Goal: Task Accomplishment & Management: Manage account settings

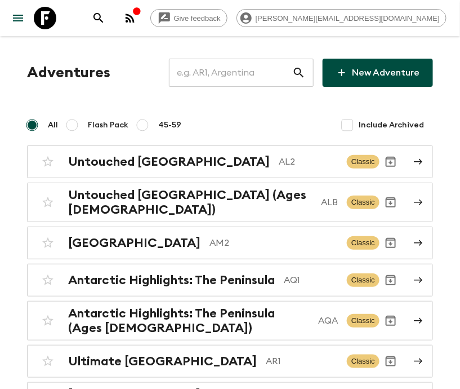
click at [249, 73] on input "text" at bounding box center [230, 73] width 123 height 32
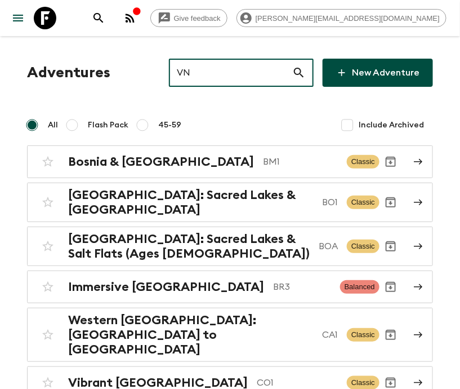
type input "VN1"
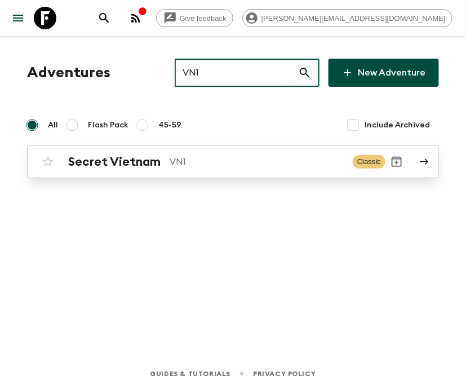
click at [233, 161] on p "VN1" at bounding box center [257, 162] width 174 height 14
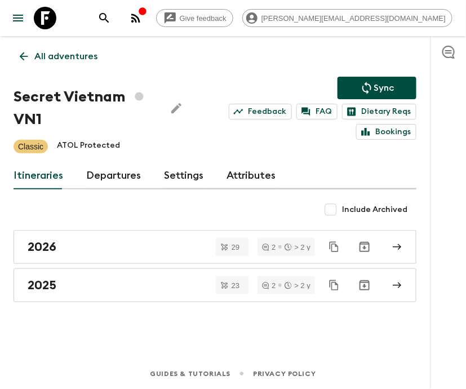
click at [112, 174] on link "Departures" at bounding box center [113, 175] width 55 height 27
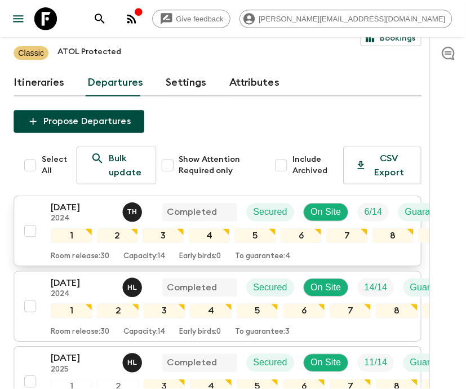
scroll to position [203, 0]
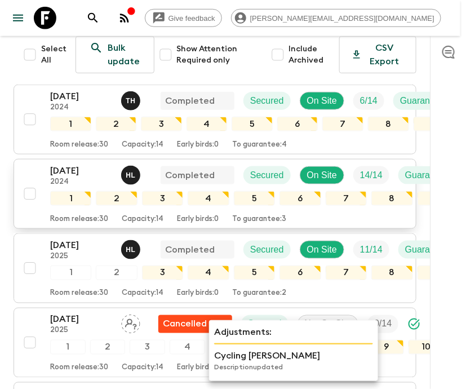
click at [114, 164] on div "[DATE] 2024 H L Completed Secured On Site 14 / 14 Guaranteed" at bounding box center [259, 175] width 419 height 23
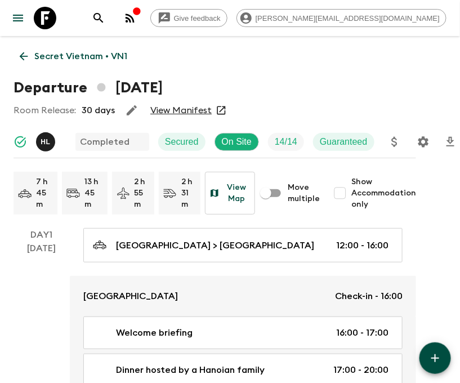
click at [23, 56] on icon at bounding box center [24, 56] width 8 height 8
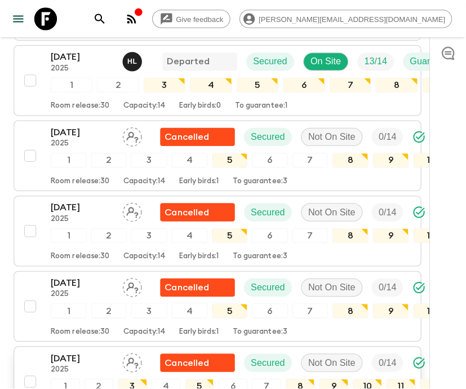
scroll to position [744, 0]
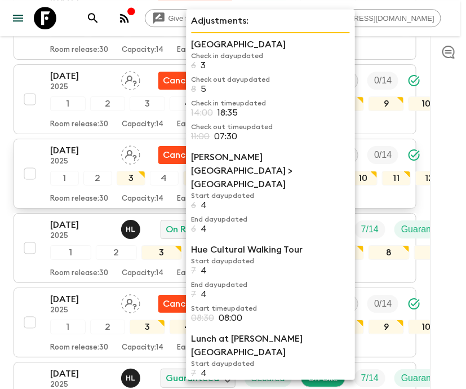
click at [64, 171] on div "1" at bounding box center [64, 178] width 29 height 15
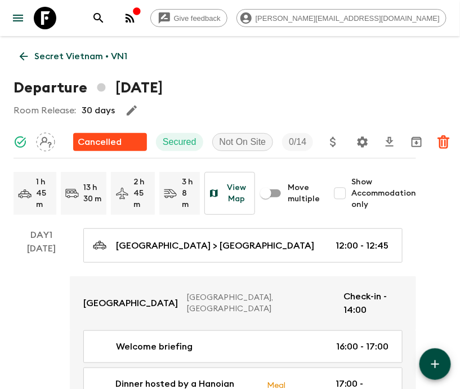
click at [23, 56] on icon at bounding box center [24, 56] width 8 height 8
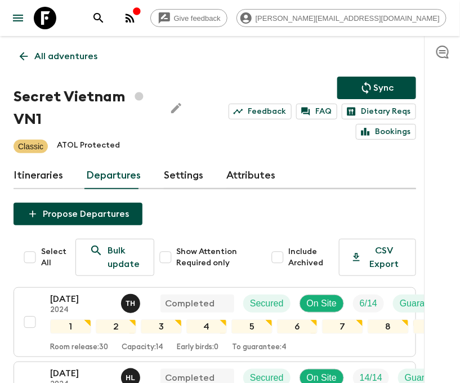
scroll to position [768, 0]
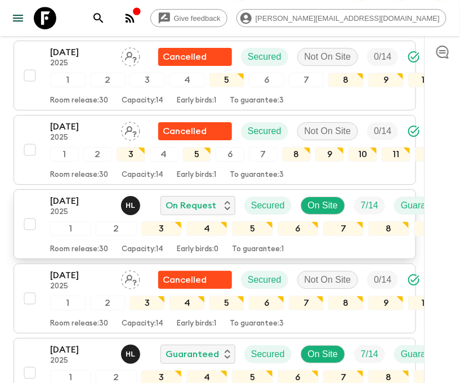
click at [74, 194] on p "[DATE]" at bounding box center [81, 201] width 62 height 14
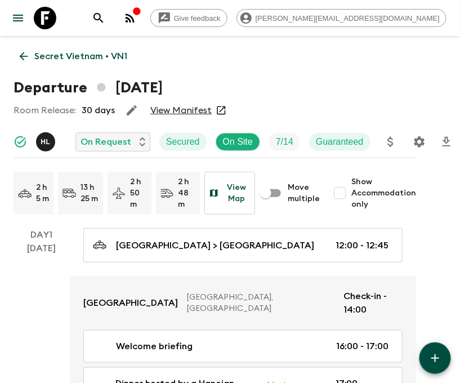
click at [418, 141] on icon "Settings" at bounding box center [420, 142] width 14 height 14
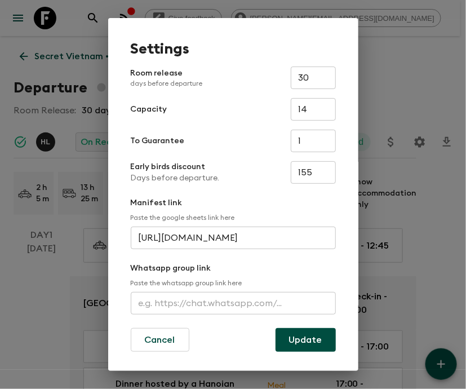
click at [231, 303] on input "text" at bounding box center [233, 303] width 205 height 23
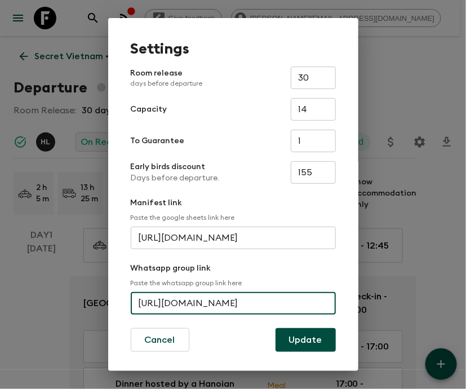
scroll to position [0, 41]
click at [231, 303] on input "[URL][DOMAIN_NAME]" at bounding box center [233, 303] width 205 height 23
type input "[URL][DOMAIN_NAME]"
click at [300, 340] on button "Update" at bounding box center [306, 340] width 60 height 24
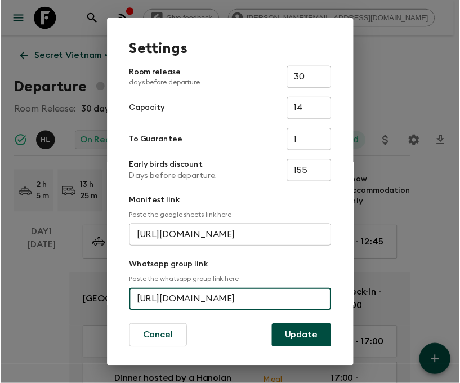
scroll to position [0, 0]
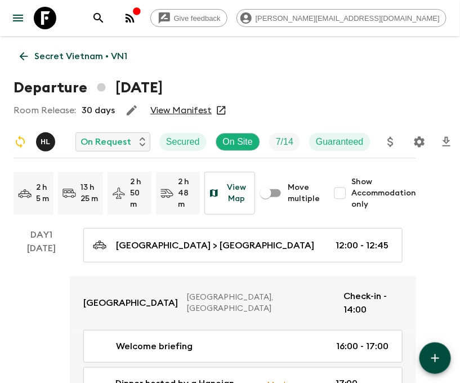
click at [23, 56] on icon at bounding box center [24, 56] width 8 height 8
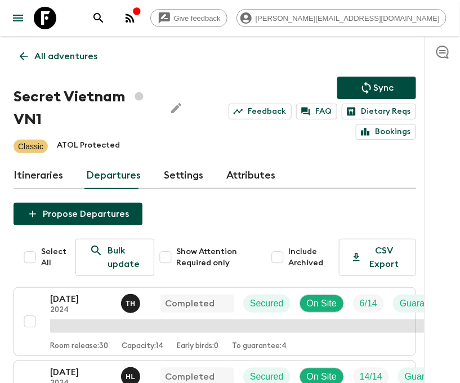
click at [65, 56] on p "All adventures" at bounding box center [65, 57] width 63 height 14
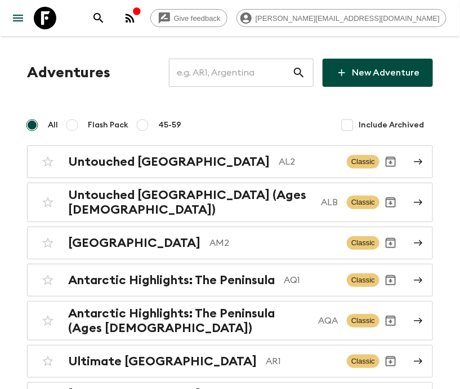
click at [250, 73] on input "text" at bounding box center [230, 73] width 123 height 32
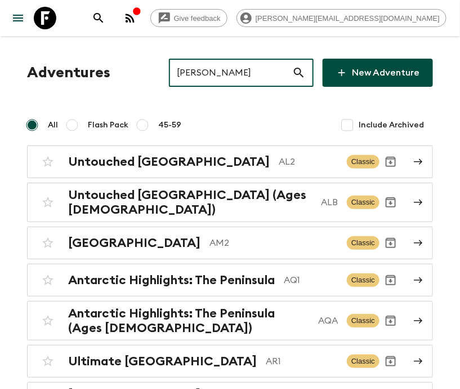
type input "JO1"
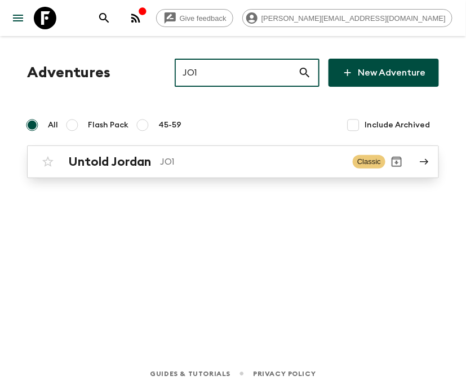
click at [233, 161] on p "JO1" at bounding box center [252, 162] width 184 height 14
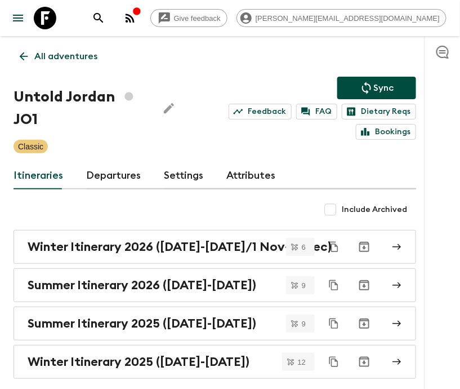
click at [112, 174] on link "Departures" at bounding box center [113, 175] width 55 height 27
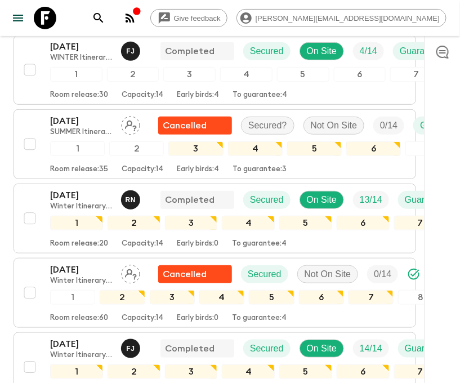
scroll to position [1014, 0]
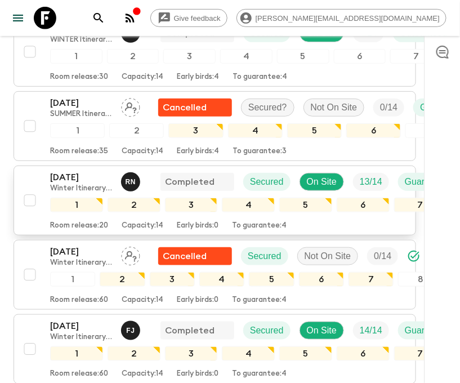
click at [64, 171] on p "[DATE]" at bounding box center [81, 178] width 62 height 14
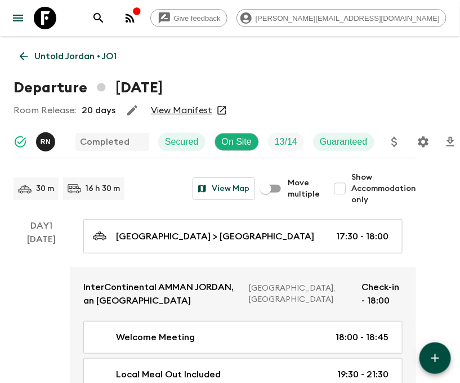
click at [23, 56] on icon at bounding box center [24, 56] width 8 height 8
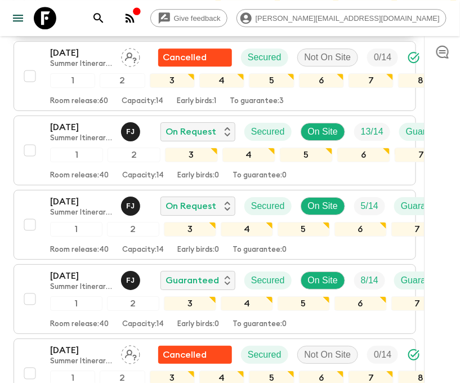
scroll to position [1691, 0]
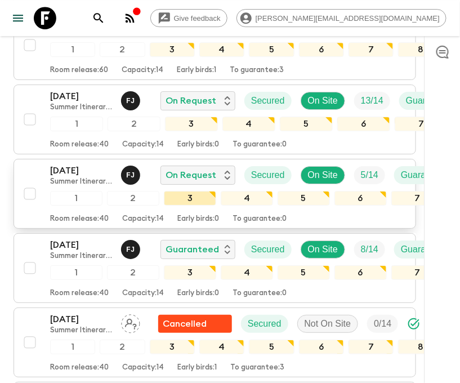
click at [215, 191] on div "3" at bounding box center [190, 198] width 52 height 15
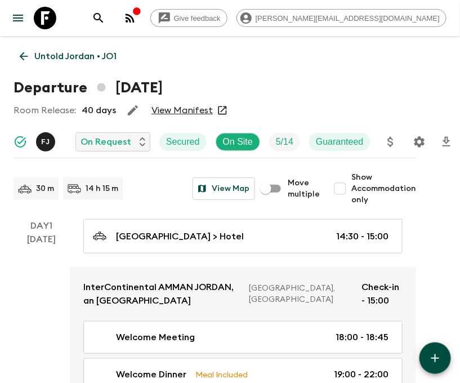
click at [419, 141] on icon "Settings" at bounding box center [420, 142] width 14 height 14
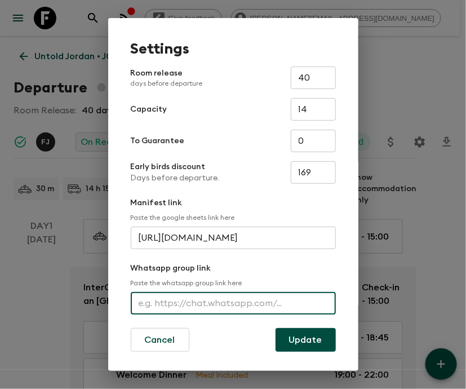
click at [231, 303] on input "text" at bounding box center [233, 303] width 205 height 23
click at [300, 340] on button "Update" at bounding box center [306, 340] width 60 height 24
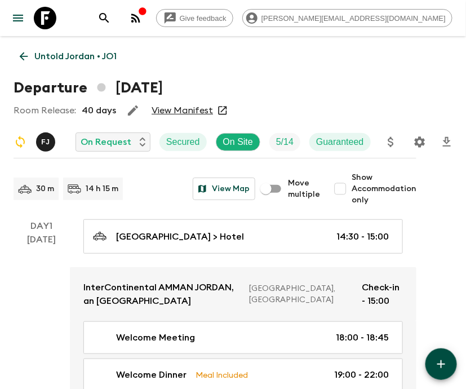
click at [413, 135] on icon "Settings" at bounding box center [420, 142] width 14 height 14
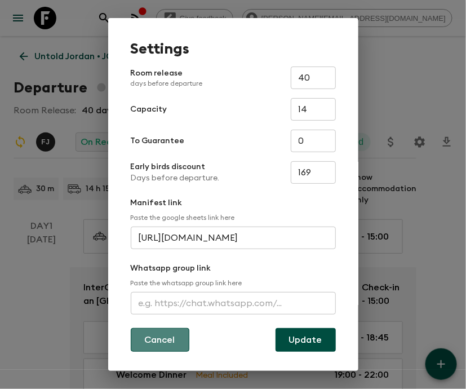
click at [163, 330] on button "Cancel" at bounding box center [160, 340] width 59 height 24
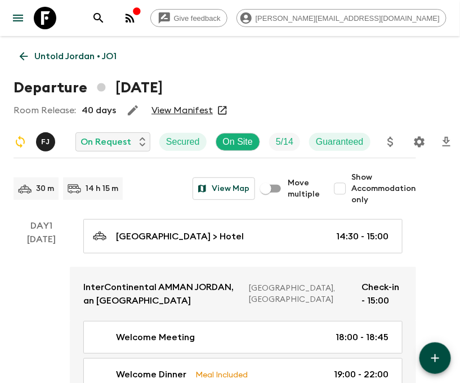
click at [419, 141] on icon "Settings" at bounding box center [420, 142] width 14 height 14
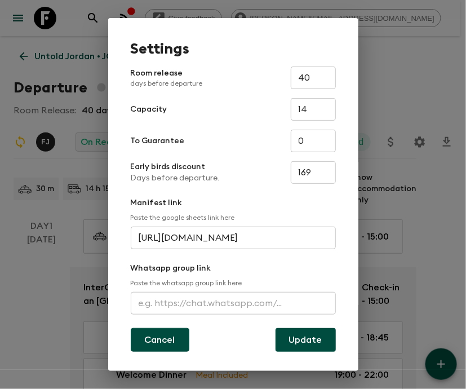
click at [160, 340] on button "Cancel" at bounding box center [160, 340] width 59 height 24
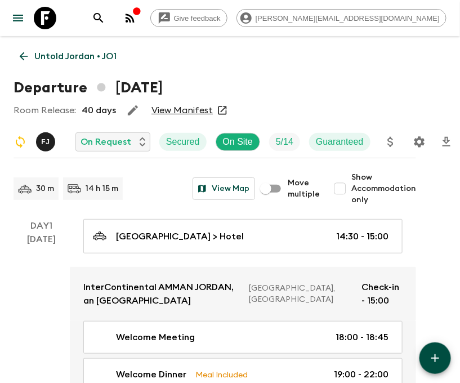
click at [105, 17] on icon "search adventures" at bounding box center [99, 18] width 14 height 14
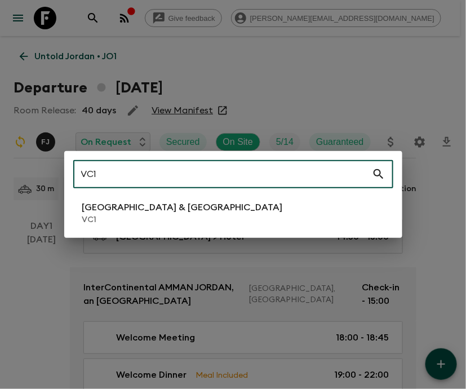
type input "VC1"
click at [233, 214] on li "Vietnam & Cambodia VC1" at bounding box center [233, 213] width 320 height 32
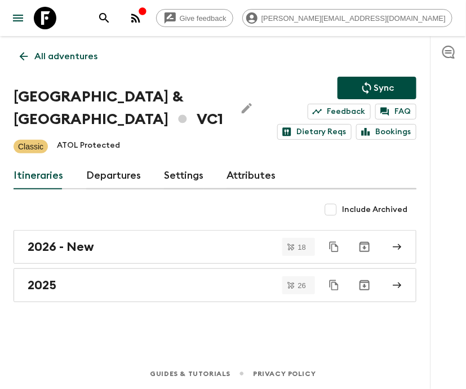
click at [112, 174] on link "Departures" at bounding box center [113, 175] width 55 height 27
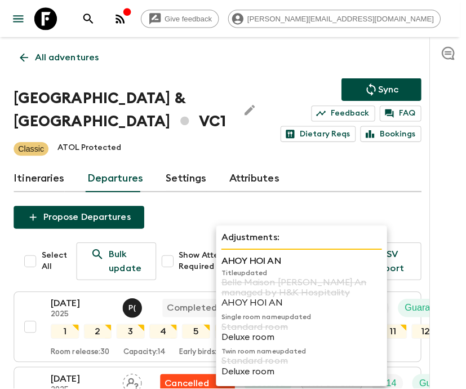
scroll to position [203, 0]
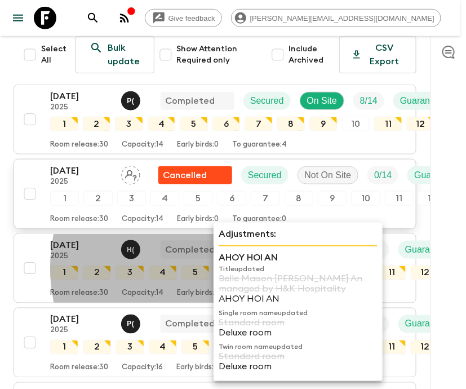
click at [15, 163] on button "[DATE] 2025 Cancelled Secured Not On Site 0 / 14 Guaranteed 1 2 3 4 5 6 7 8 9 1…" at bounding box center [215, 194] width 403 height 70
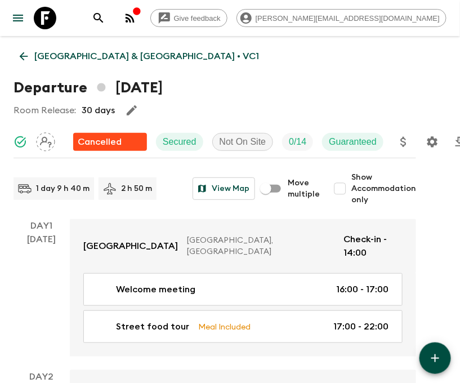
click at [23, 56] on icon at bounding box center [24, 56] width 8 height 8
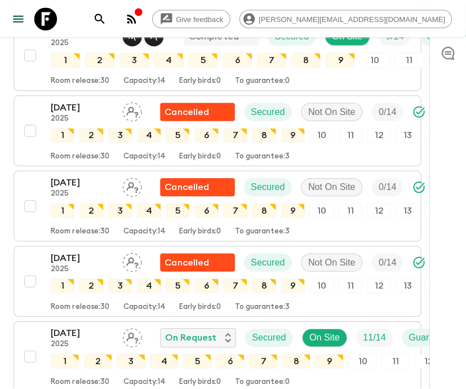
scroll to position [1014, 0]
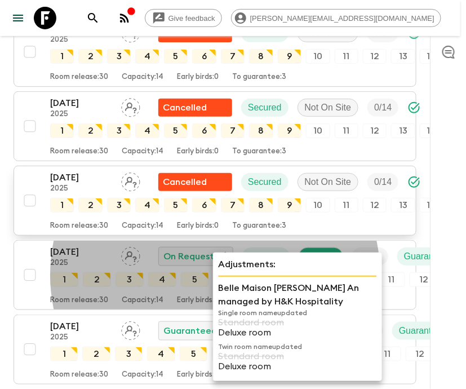
click at [15, 166] on button "[DATE] 2025 Cancelled Secured Not On Site 0 / 14 1 2 3 4 5 6 7 8 9 10 11 12 13 …" at bounding box center [215, 201] width 403 height 70
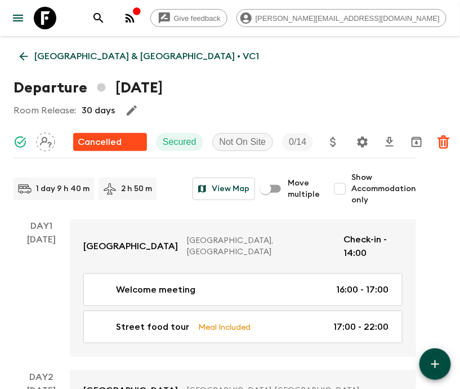
click at [23, 56] on icon at bounding box center [24, 56] width 8 height 8
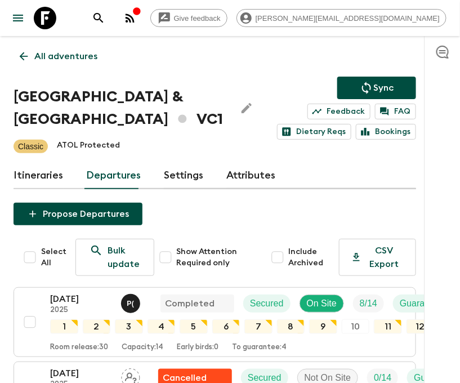
scroll to position [1062, 0]
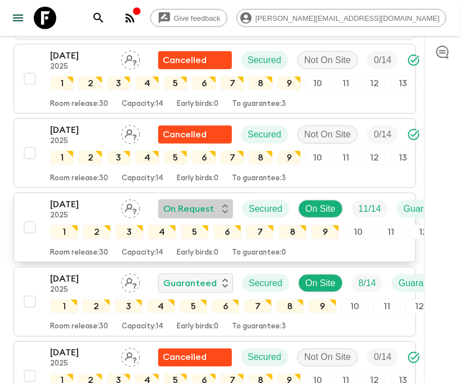
click at [215, 202] on div "On Request" at bounding box center [195, 209] width 65 height 14
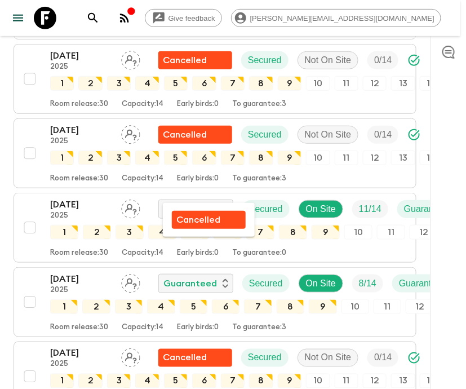
click at [76, 196] on div at bounding box center [233, 194] width 466 height 389
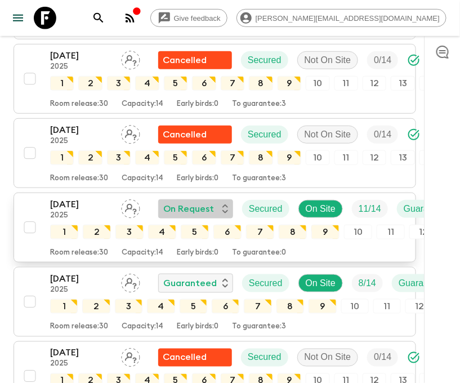
click at [215, 202] on div "On Request" at bounding box center [195, 209] width 65 height 14
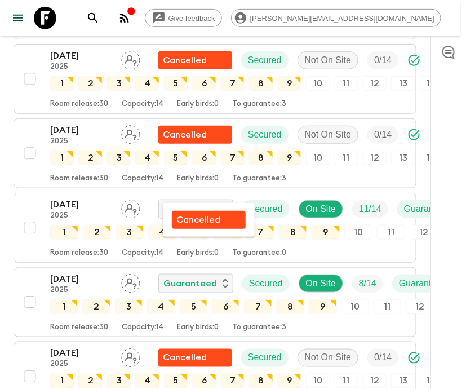
click at [201, 17] on div at bounding box center [233, 194] width 466 height 389
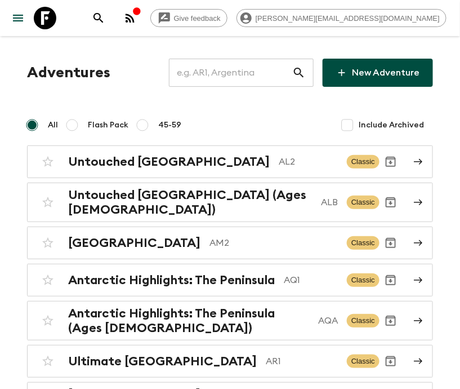
click at [250, 73] on input "text" at bounding box center [230, 73] width 123 height 32
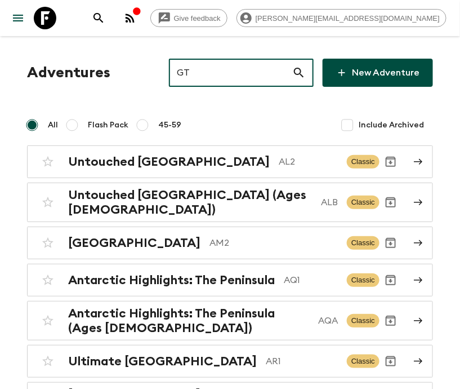
type input "GT1"
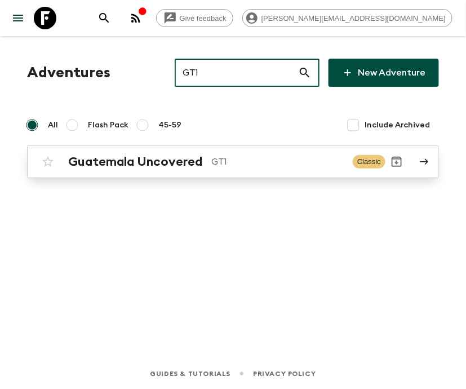
click at [233, 161] on p "GT1" at bounding box center [277, 162] width 132 height 14
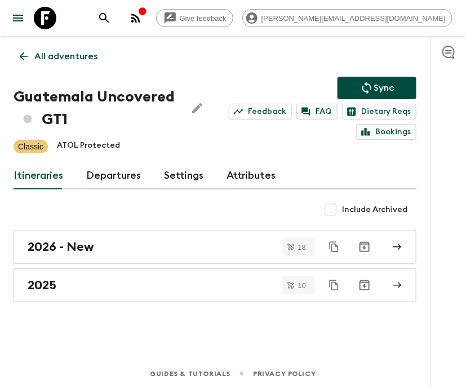
click at [112, 174] on link "Departures" at bounding box center [113, 175] width 55 height 27
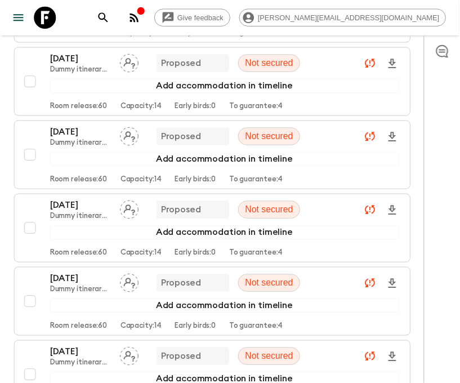
scroll to position [1623, 0]
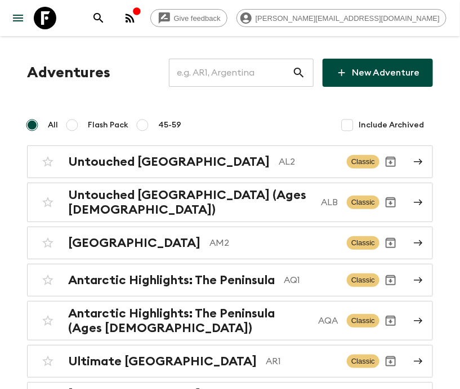
click at [250, 73] on input "text" at bounding box center [230, 73] width 123 height 32
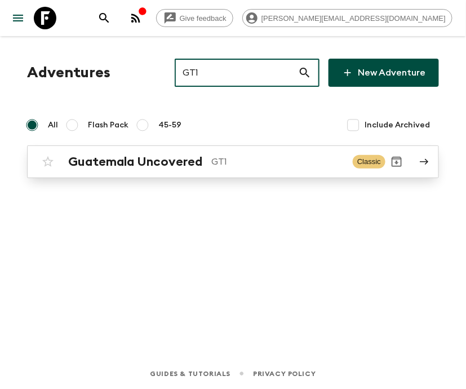
type input "GT1"
click at [233, 161] on p "GT1" at bounding box center [277, 162] width 132 height 14
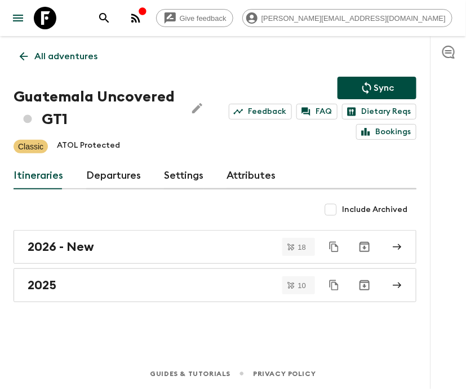
click at [112, 174] on link "Departures" at bounding box center [113, 175] width 55 height 27
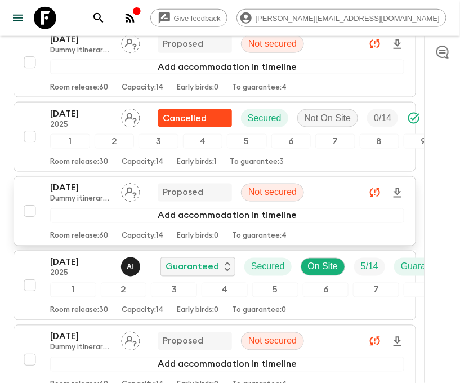
scroll to position [1917, 0]
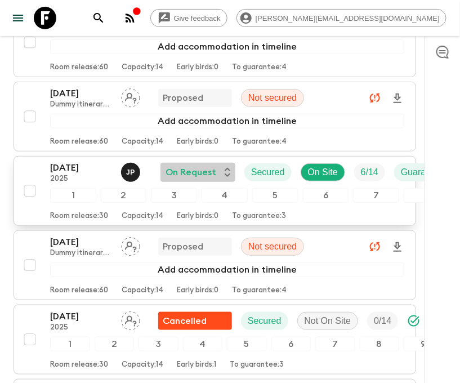
click at [215, 166] on p "On Request" at bounding box center [191, 173] width 51 height 14
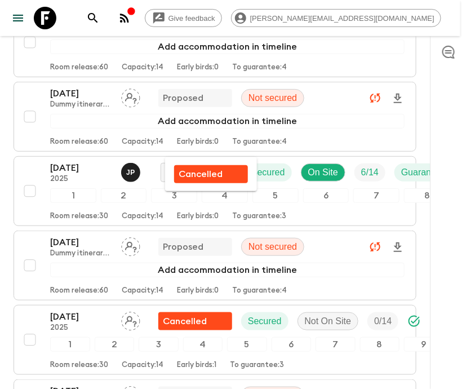
click at [76, 150] on div at bounding box center [233, 194] width 466 height 389
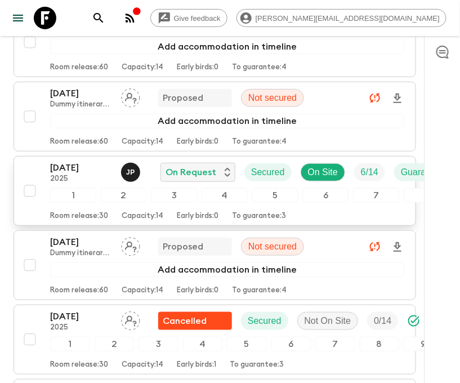
click at [397, 166] on span "Guaranteed" at bounding box center [425, 173] width 61 height 14
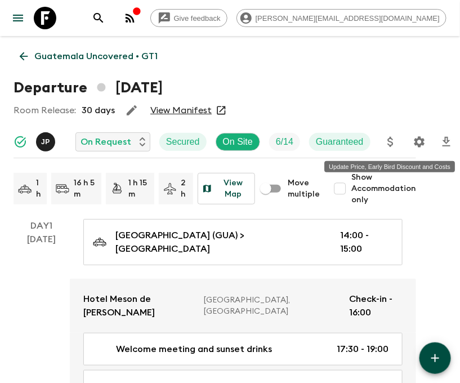
click at [419, 141] on icon "Settings" at bounding box center [420, 142] width 14 height 14
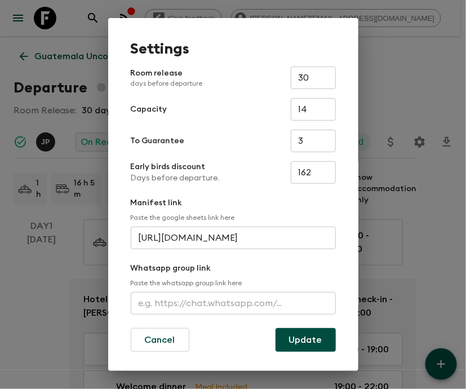
click at [231, 303] on input "text" at bounding box center [233, 303] width 205 height 23
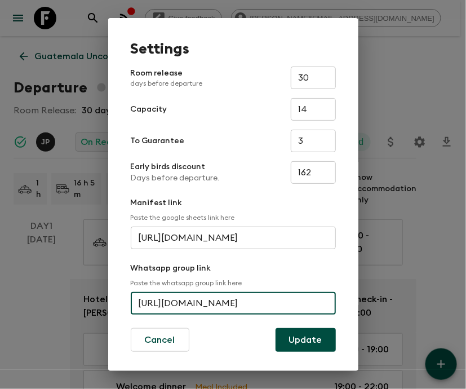
scroll to position [0, 56]
type input "https://chat.whatsapp.com/GXkK2Xf4ag470Yuz9oYLHV"
click at [300, 340] on button "Update" at bounding box center [306, 340] width 60 height 24
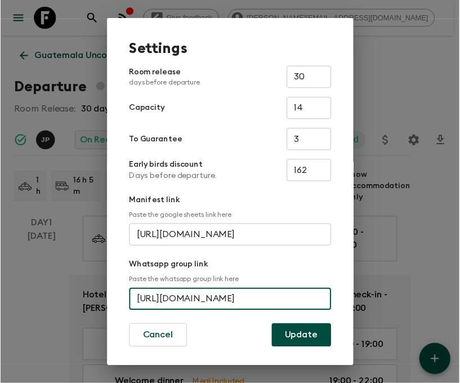
scroll to position [0, 0]
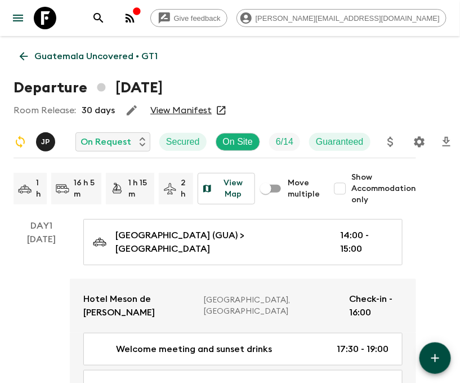
click at [105, 17] on icon "search adventures" at bounding box center [99, 18] width 14 height 14
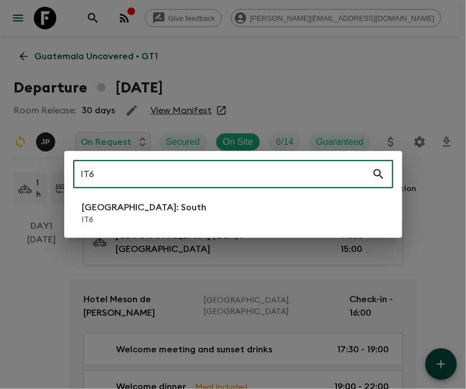
type input "IT6"
click at [233, 214] on li "Italy: South IT6" at bounding box center [233, 213] width 320 height 32
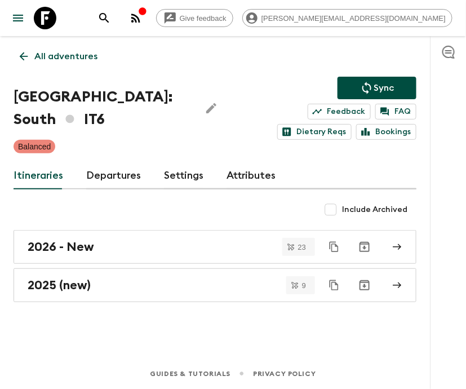
click at [112, 174] on link "Departures" at bounding box center [113, 175] width 55 height 27
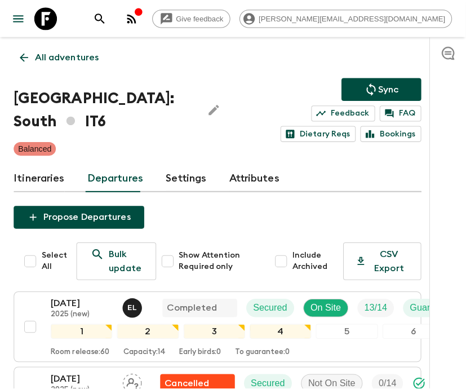
scroll to position [203, 0]
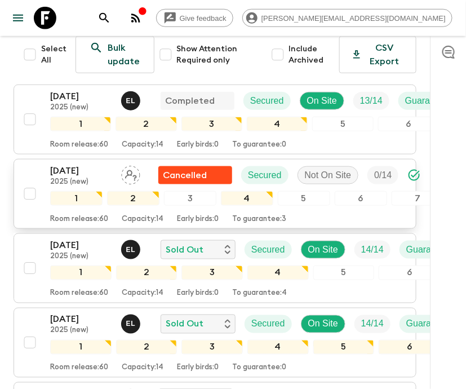
click at [64, 164] on p "10 Aug 2025" at bounding box center [81, 171] width 62 height 14
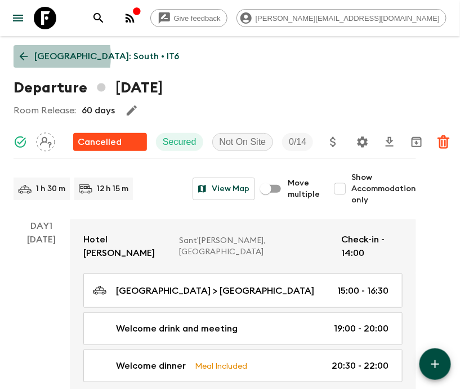
click at [23, 56] on icon at bounding box center [24, 56] width 8 height 8
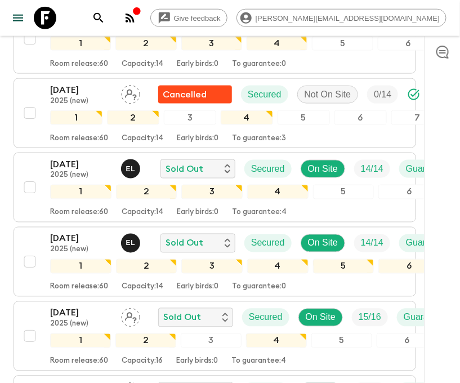
scroll to position [338, 0]
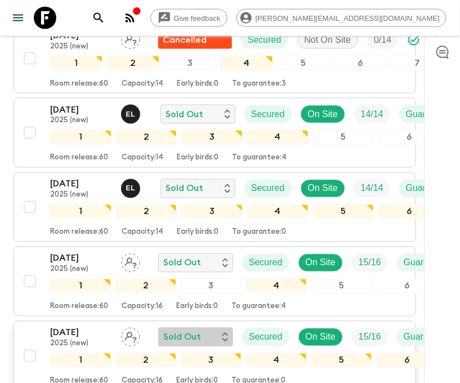
click at [215, 332] on div "Sold Out" at bounding box center [195, 338] width 65 height 14
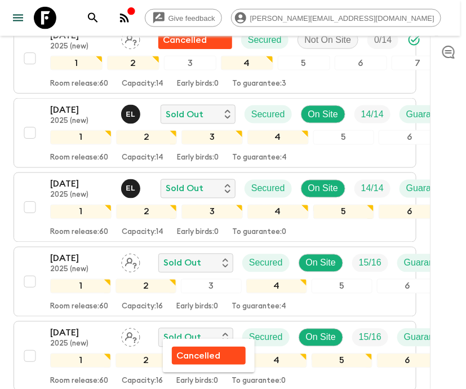
click at [68, 332] on div at bounding box center [233, 194] width 466 height 389
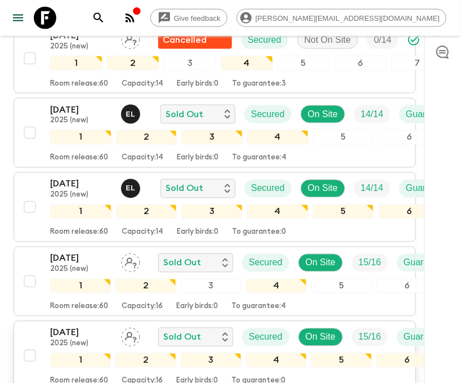
click at [68, 332] on p "[DATE]" at bounding box center [81, 333] width 62 height 14
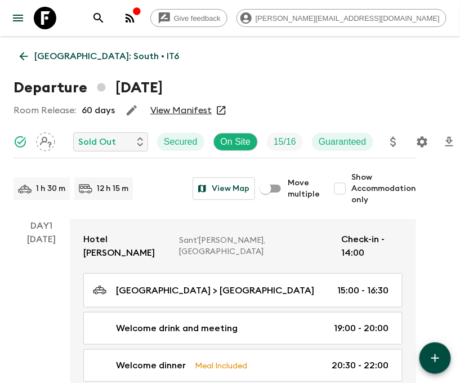
click at [422, 141] on icon "Settings" at bounding box center [423, 142] width 14 height 14
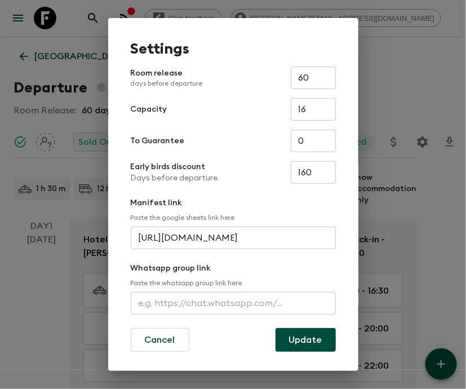
click at [231, 303] on input "text" at bounding box center [233, 303] width 205 height 23
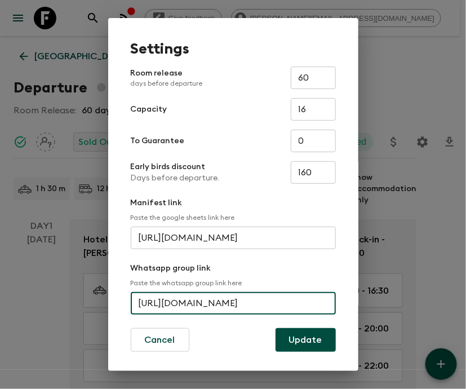
scroll to position [0, 42]
type input "https://chat.whatsapp.com/FgwGDRwSTJZcHZFHqW"
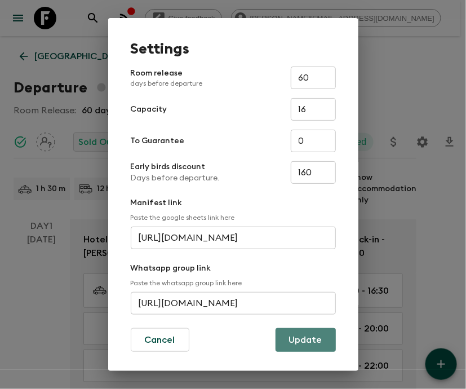
click at [300, 340] on button "Update" at bounding box center [306, 340] width 60 height 24
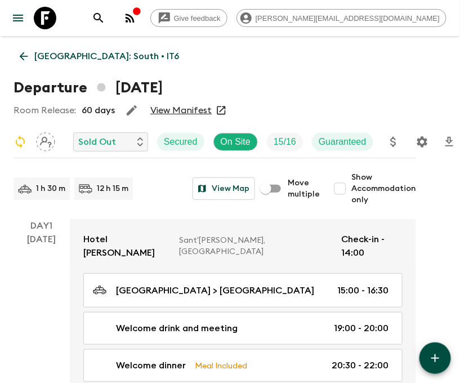
click at [105, 17] on icon "search adventures" at bounding box center [99, 18] width 14 height 14
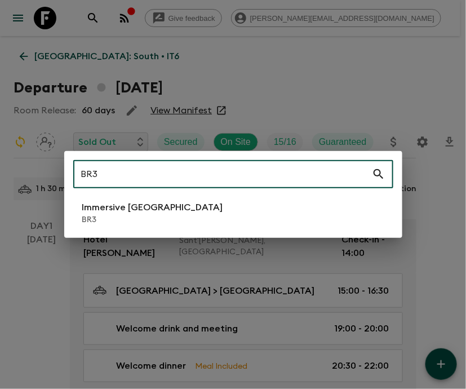
type input "BR3"
click at [233, 214] on li "Immersive Brazil BR3" at bounding box center [233, 213] width 320 height 32
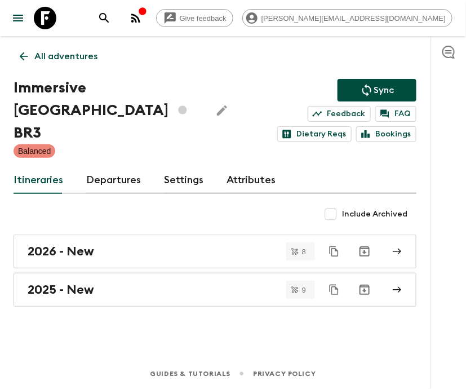
click at [112, 174] on link "Departures" at bounding box center [113, 180] width 55 height 27
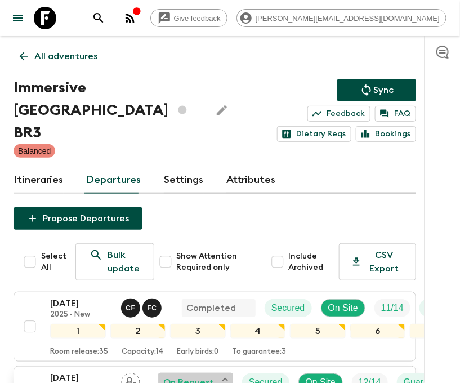
click at [215, 376] on div "On Request" at bounding box center [195, 383] width 65 height 14
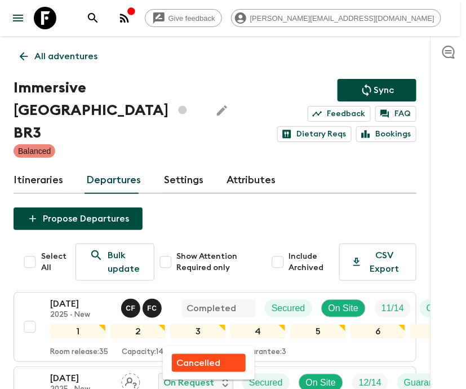
click at [76, 371] on div at bounding box center [233, 194] width 466 height 389
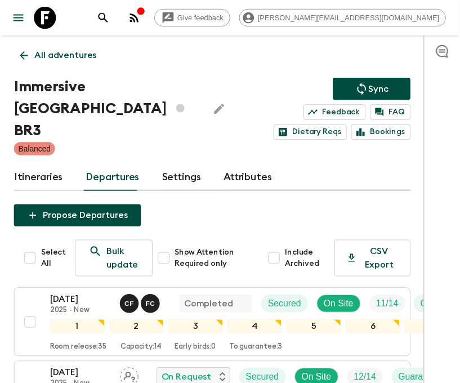
scroll to position [39, 0]
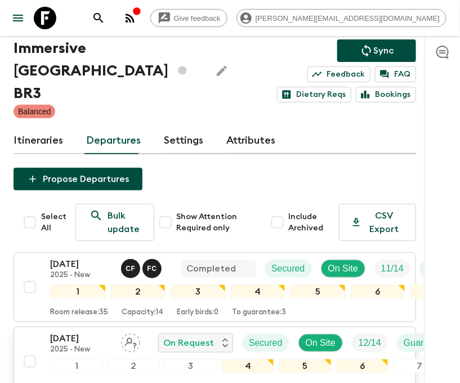
click at [76, 335] on p "[DATE]" at bounding box center [81, 339] width 62 height 14
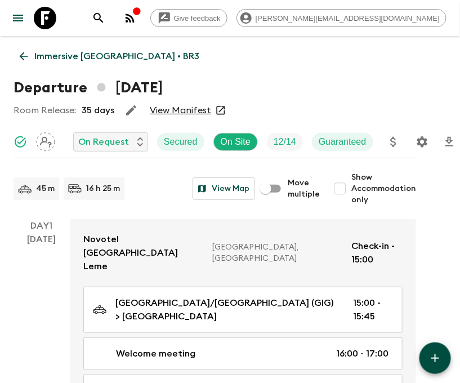
click at [422, 141] on icon "Settings" at bounding box center [423, 142] width 14 height 14
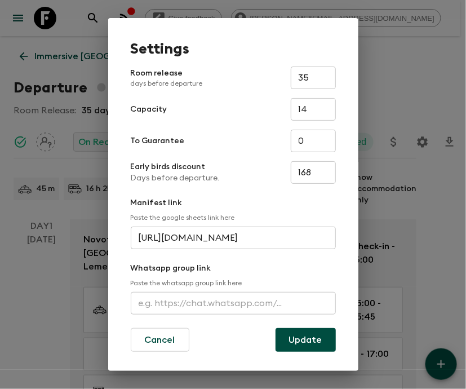
click at [231, 303] on input "text" at bounding box center [233, 303] width 205 height 23
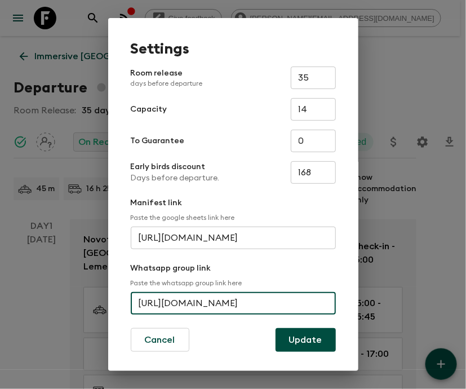
scroll to position [0, 57]
type input "https://chat.whatsapp.com/E7Rr2H4HRNCnVC2ZYx6tCt"
click at [300, 340] on button "Update" at bounding box center [306, 340] width 60 height 24
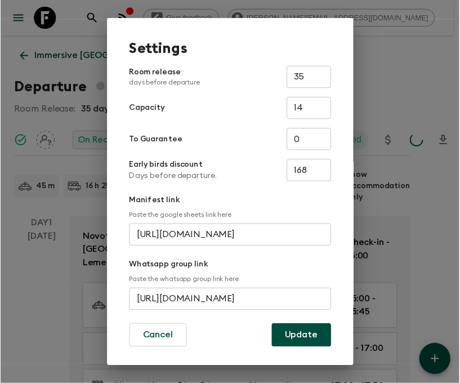
scroll to position [0, 0]
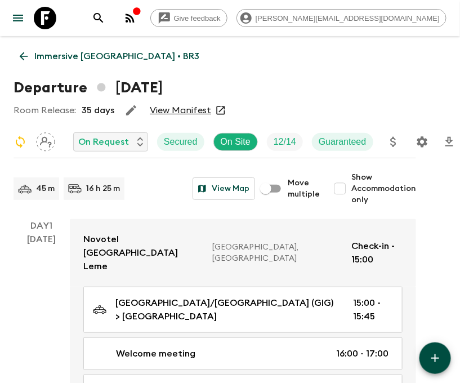
click at [105, 17] on icon "search adventures" at bounding box center [99, 18] width 14 height 14
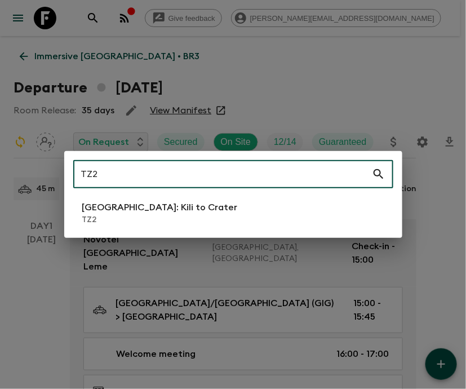
type input "TZ2"
click at [233, 214] on li "Tanzania: Kili to Crater TZ2" at bounding box center [233, 213] width 320 height 32
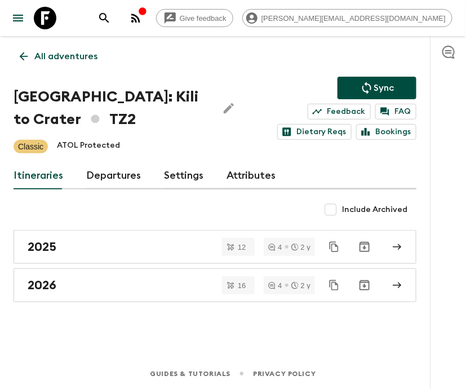
click at [112, 174] on link "Departures" at bounding box center [113, 175] width 55 height 27
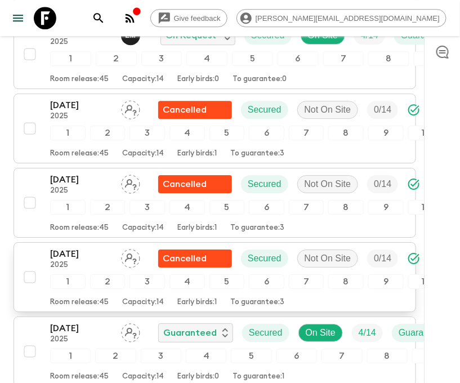
scroll to position [1472, 0]
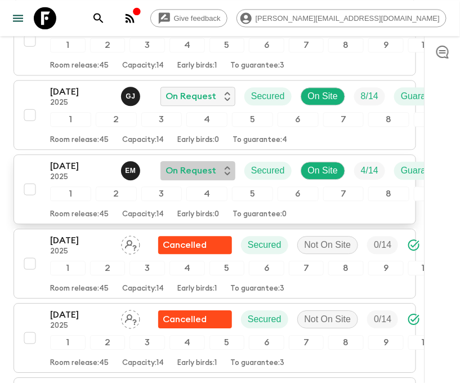
click at [215, 164] on p "On Request" at bounding box center [191, 171] width 51 height 14
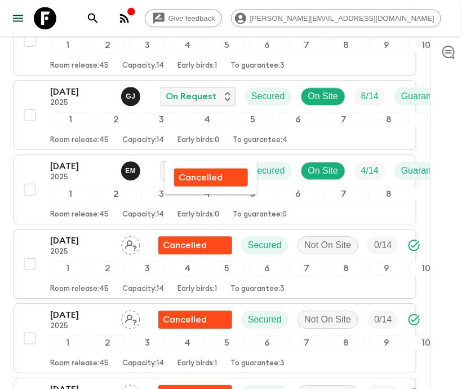
click at [75, 154] on div at bounding box center [233, 194] width 466 height 389
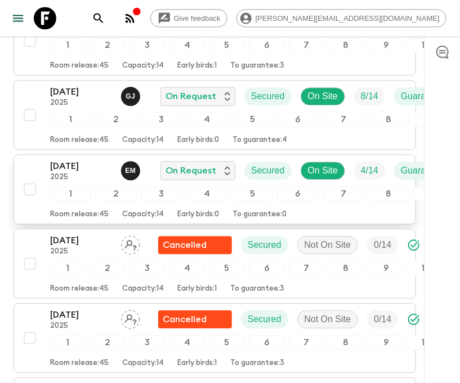
click at [30, 159] on div "20 Sep 2025 2025 E M On Request Secured On Site 4 / 14 Guaranteed 1 2 3 4 5 6 7…" at bounding box center [212, 189] width 386 height 60
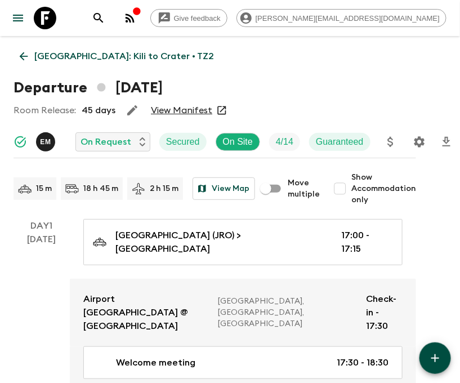
click at [419, 141] on icon "Settings" at bounding box center [420, 142] width 14 height 14
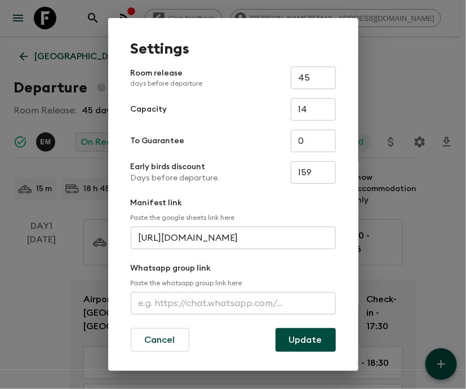
click at [231, 303] on input "text" at bounding box center [233, 303] width 205 height 23
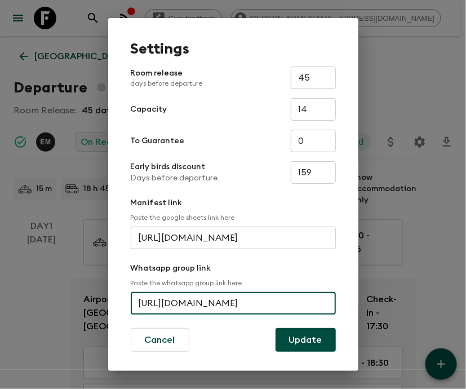
scroll to position [0, 57]
type input "https://chat.whatsapp.com/FOR4eIG4evK8QEKbAzzoyV"
click at [300, 340] on button "Update" at bounding box center [306, 340] width 60 height 24
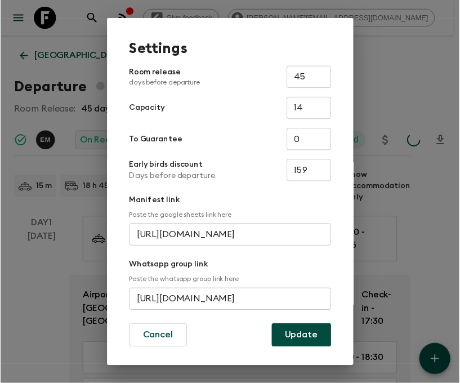
scroll to position [0, 0]
